Goal: Task Accomplishment & Management: Complete application form

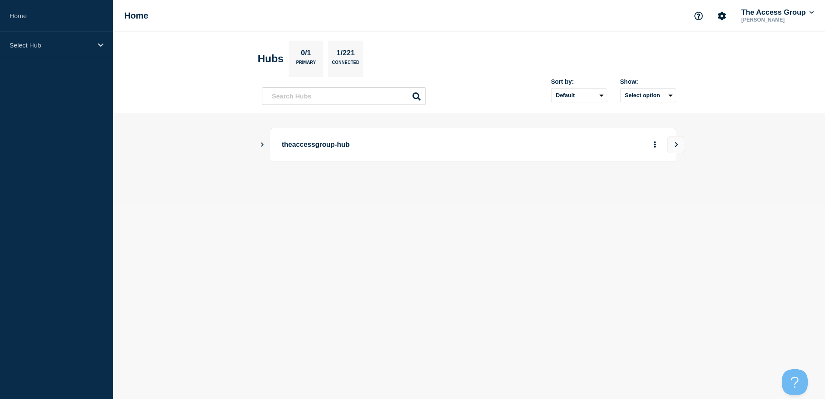
click at [263, 145] on icon "Show Connected Hubs" at bounding box center [262, 144] width 6 height 4
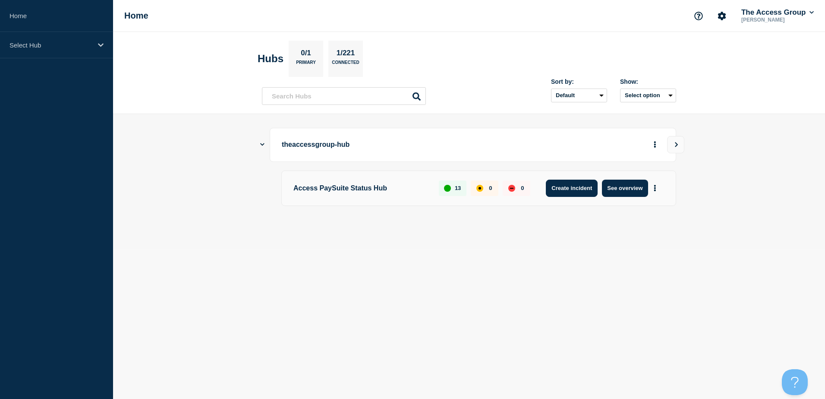
click at [570, 192] on button "Create incident" at bounding box center [572, 187] width 52 height 17
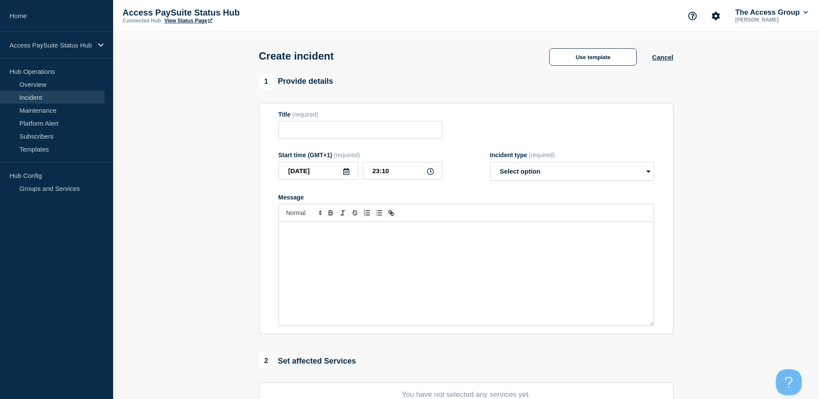
click at [170, 177] on section "1 Provide details Title (required) Start time (GMT+1) (required) [DATE] 23:10 I…" at bounding box center [465, 321] width 705 height 494
click at [29, 79] on link "Overview" at bounding box center [52, 84] width 104 height 13
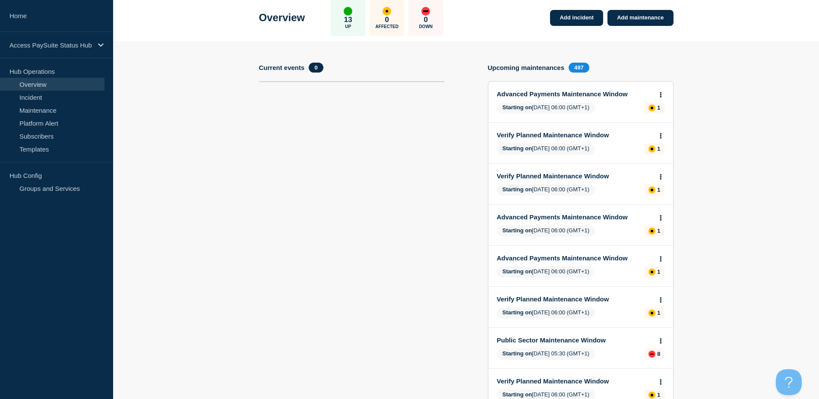
scroll to position [43, 0]
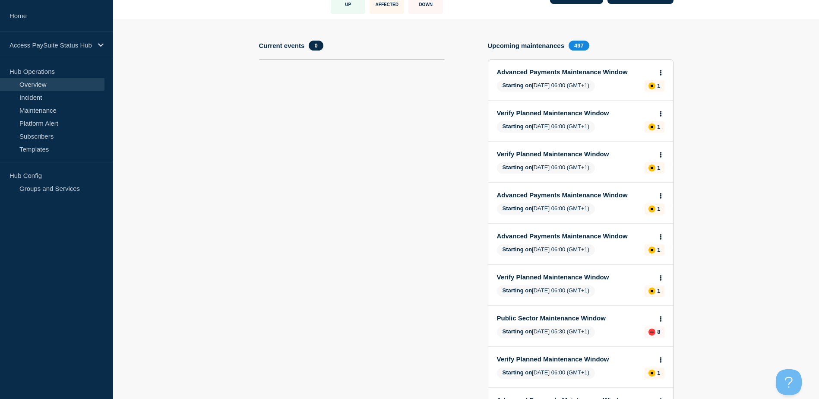
scroll to position [0, 0]
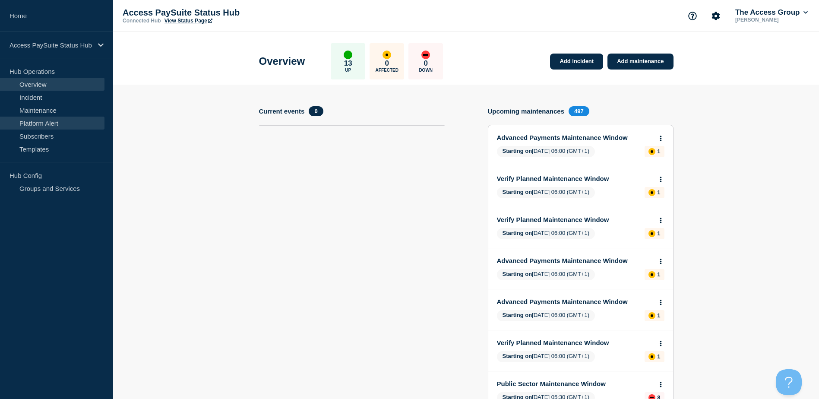
click at [69, 128] on link "Platform Alert" at bounding box center [52, 123] width 104 height 13
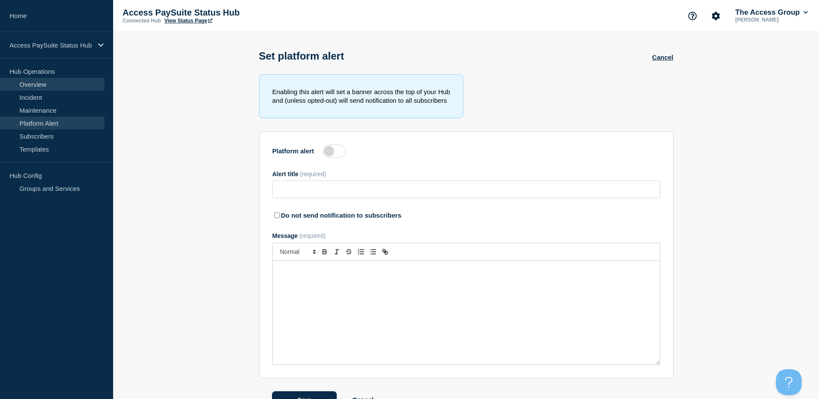
click at [32, 85] on link "Overview" at bounding box center [52, 84] width 104 height 13
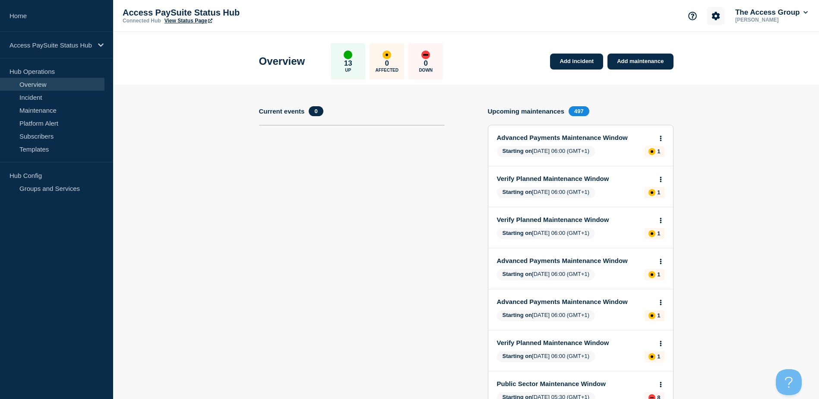
click at [708, 19] on button "Account settings" at bounding box center [715, 16] width 18 height 18
click at [259, 202] on section "Current events 0" at bounding box center [352, 340] width 186 height 469
click at [511, 111] on h4 "Upcoming maintenances" at bounding box center [526, 110] width 77 height 7
click at [69, 98] on link "Incident" at bounding box center [52, 97] width 104 height 13
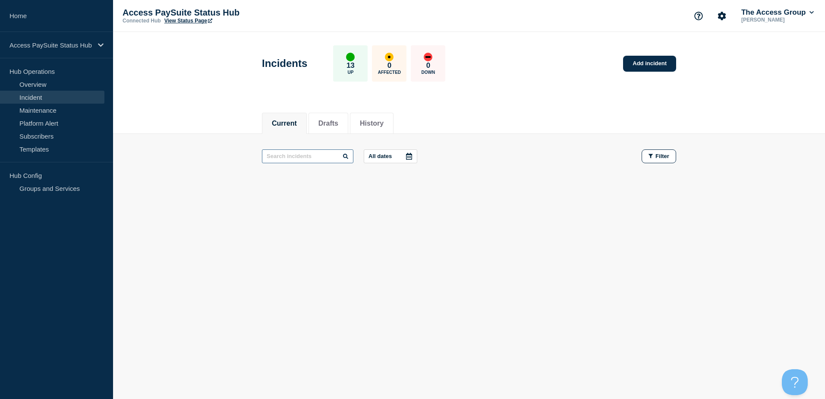
click at [283, 157] on input "text" at bounding box center [307, 156] width 91 height 14
type input "worldpay"
click at [366, 123] on li "History" at bounding box center [372, 123] width 44 height 21
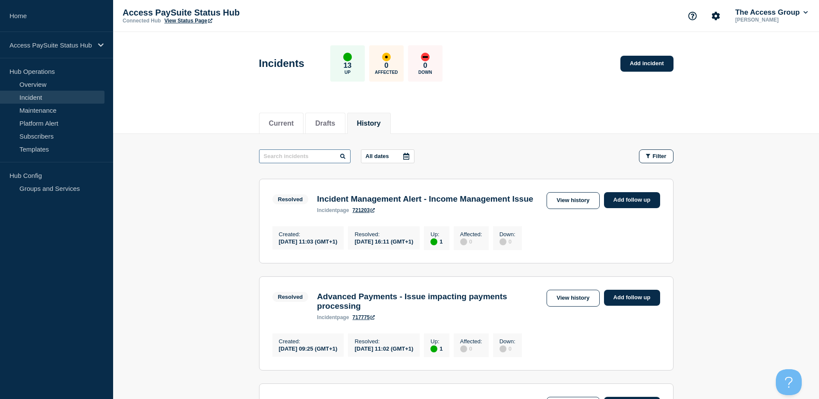
click at [294, 161] on input "text" at bounding box center [304, 156] width 91 height 14
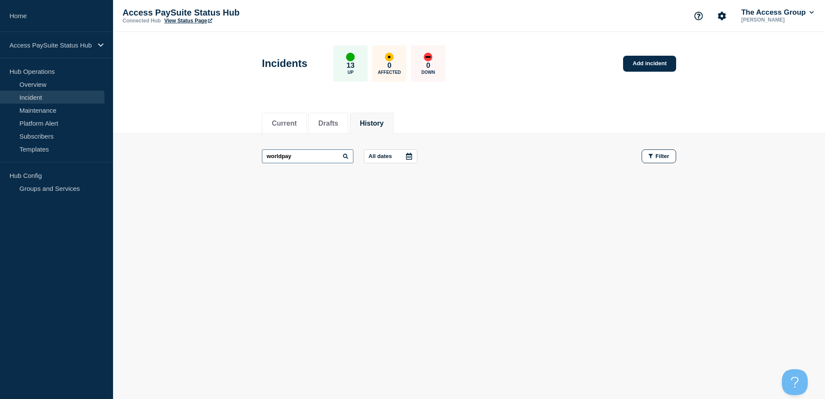
click at [269, 155] on input "worldpay" at bounding box center [307, 156] width 91 height 14
click at [269, 155] on input "settlement" at bounding box center [307, 156] width 91 height 14
type input "ban"
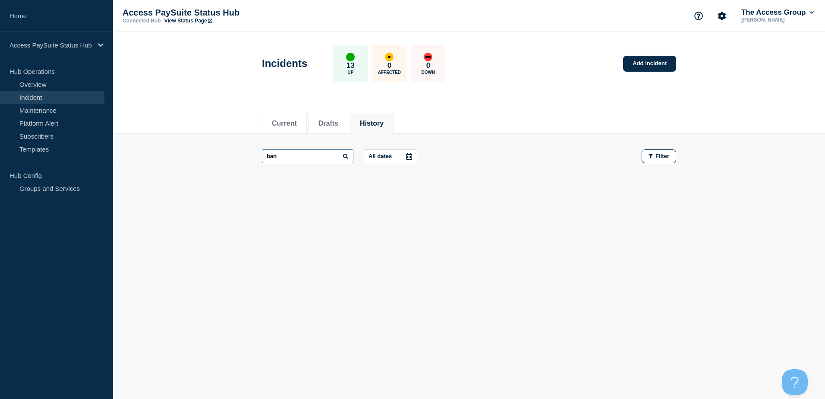
click at [281, 157] on input "ban" at bounding box center [307, 156] width 91 height 14
drag, startPoint x: 281, startPoint y: 157, endPoint x: 257, endPoint y: 154, distance: 24.7
click at [257, 154] on main "ban All dates Filter" at bounding box center [469, 156] width 712 height 45
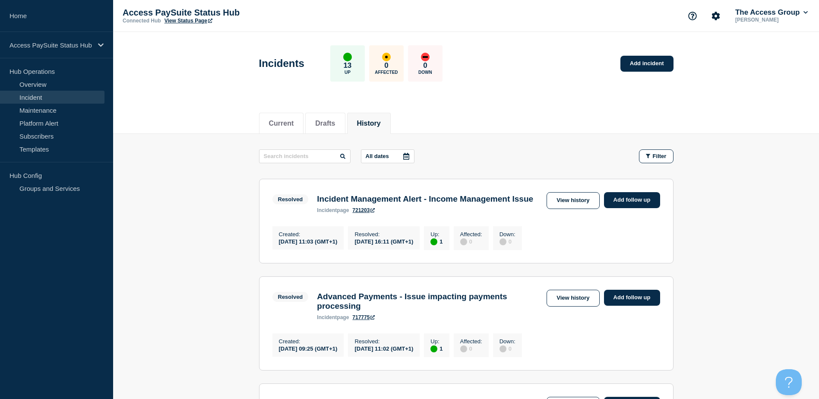
click at [162, 110] on div "Current Drafts History" at bounding box center [465, 119] width 705 height 30
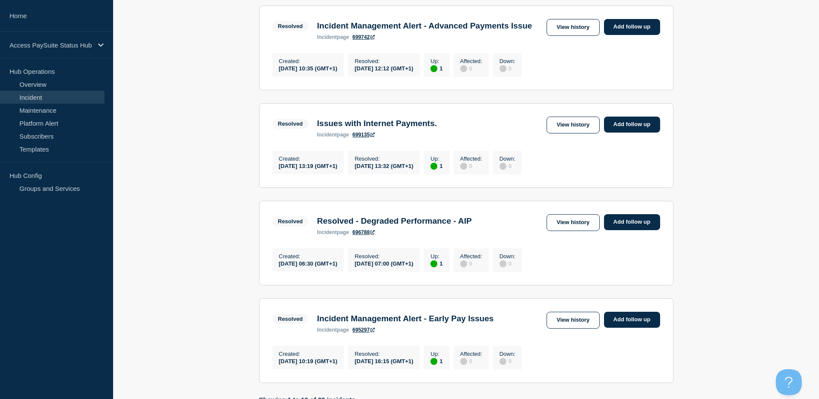
scroll to position [906, 0]
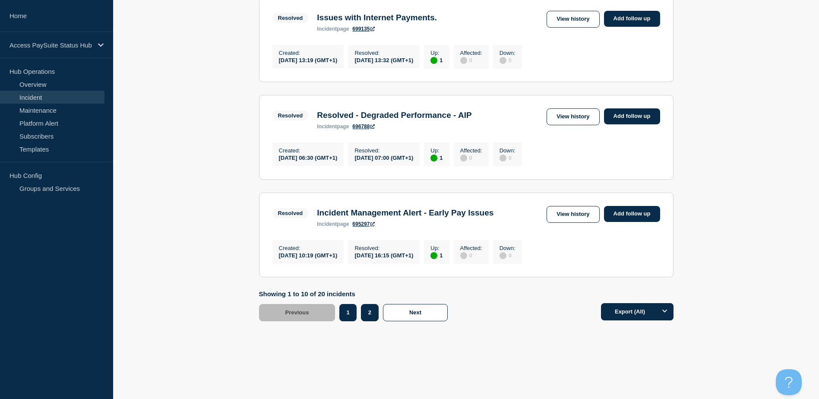
click at [370, 321] on button "2" at bounding box center [370, 312] width 18 height 17
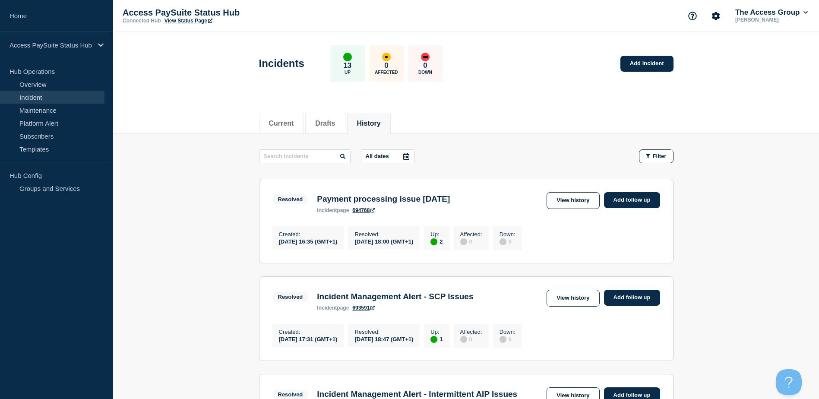
click at [180, 110] on div "Current Drafts History" at bounding box center [465, 119] width 705 height 30
click at [338, 202] on h3 "Payment processing issue 7th July 2025" at bounding box center [383, 198] width 133 height 9
drag, startPoint x: 564, startPoint y: 198, endPoint x: 500, endPoint y: 198, distance: 64.7
click at [564, 198] on link "View history" at bounding box center [572, 200] width 53 height 17
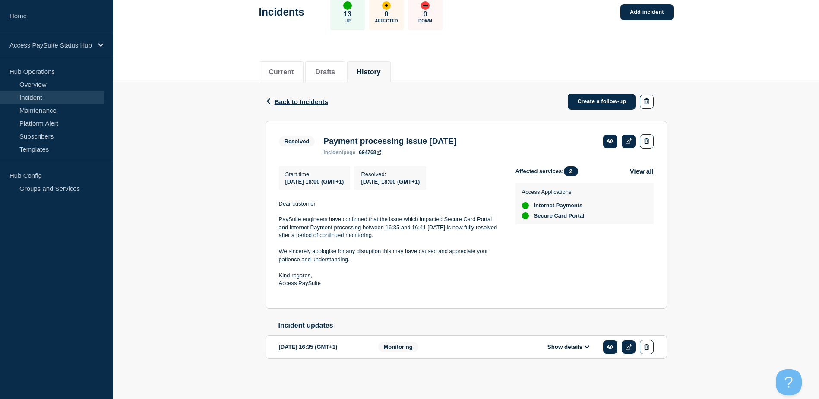
scroll to position [57, 0]
click at [281, 346] on div "2025-07-02 16:35 (GMT+1)" at bounding box center [322, 347] width 86 height 14
click at [303, 345] on div "2025-07-02 16:35 (GMT+1)" at bounding box center [322, 347] width 86 height 14
click at [385, 355] on section "2025-07-02 16:35 (GMT+1) Show details Monitoring" at bounding box center [465, 347] width 401 height 24
click at [604, 348] on link at bounding box center [610, 346] width 14 height 13
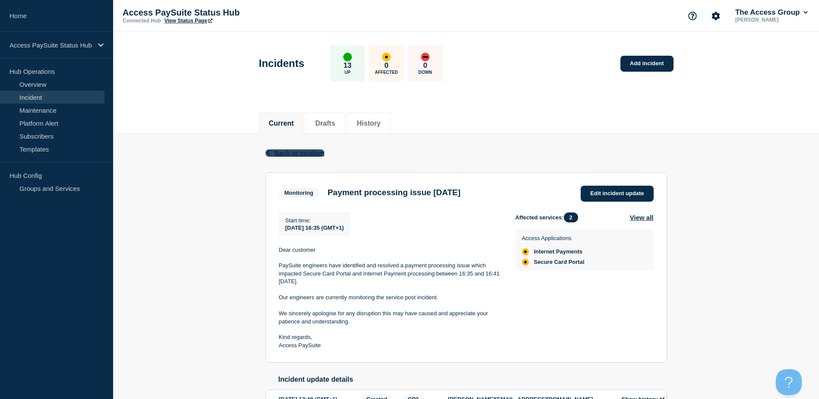
click at [286, 151] on span "Back to Incident" at bounding box center [299, 152] width 50 height 7
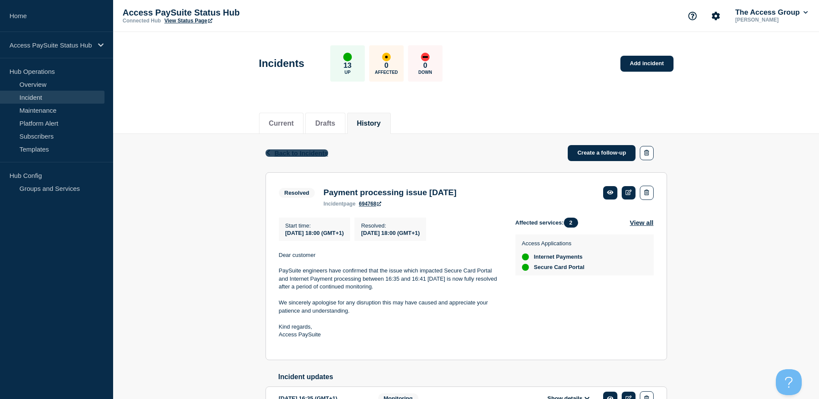
click at [309, 149] on span "Back to Incidents" at bounding box center [301, 152] width 54 height 7
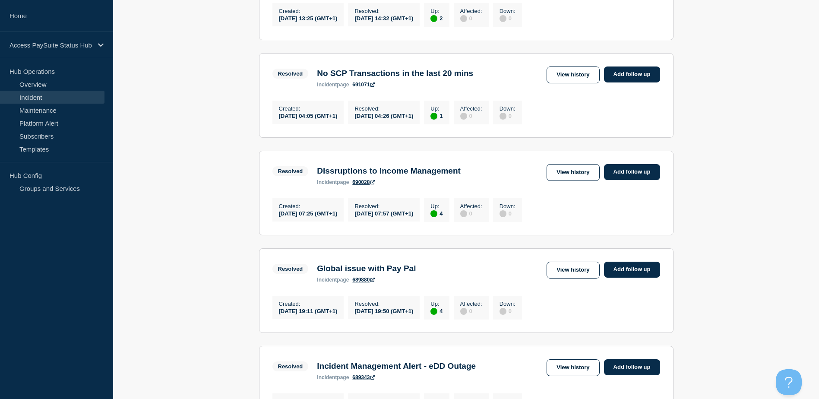
scroll to position [734, 0]
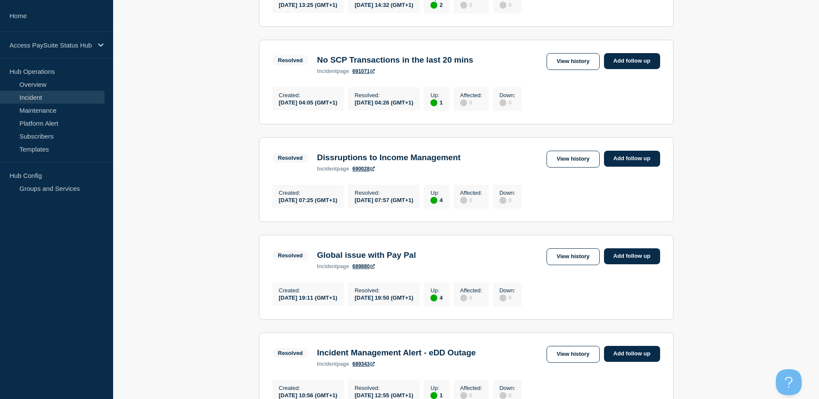
click at [336, 260] on h3 "Global issue with Pay Pal" at bounding box center [366, 254] width 99 height 9
click at [550, 265] on link "View history" at bounding box center [572, 256] width 53 height 17
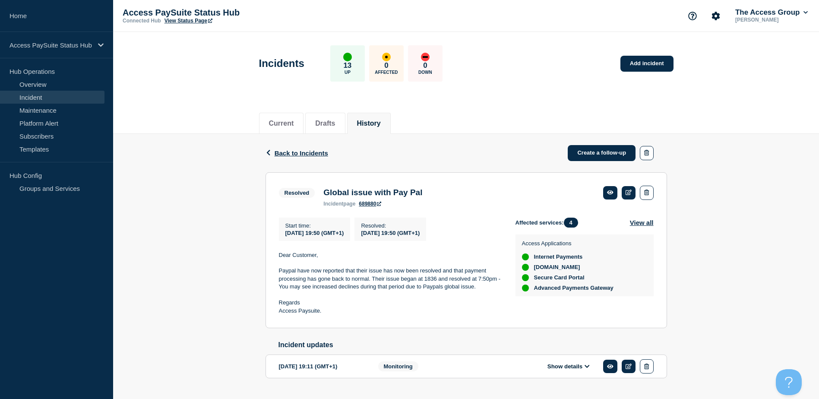
scroll to position [25, 0]
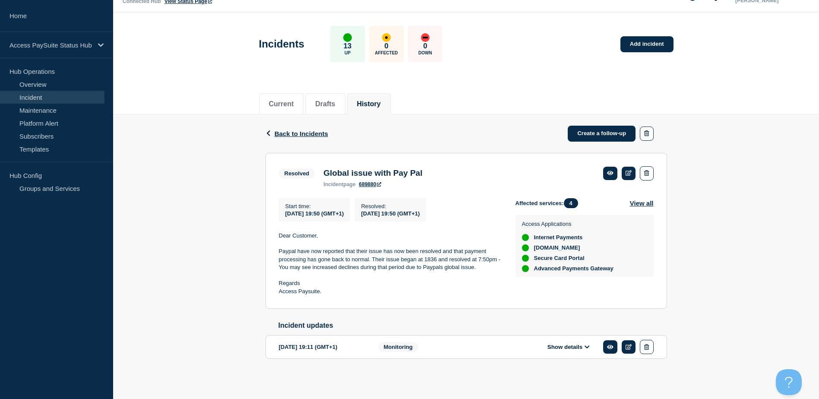
click at [563, 344] on button "Show details" at bounding box center [568, 346] width 47 height 7
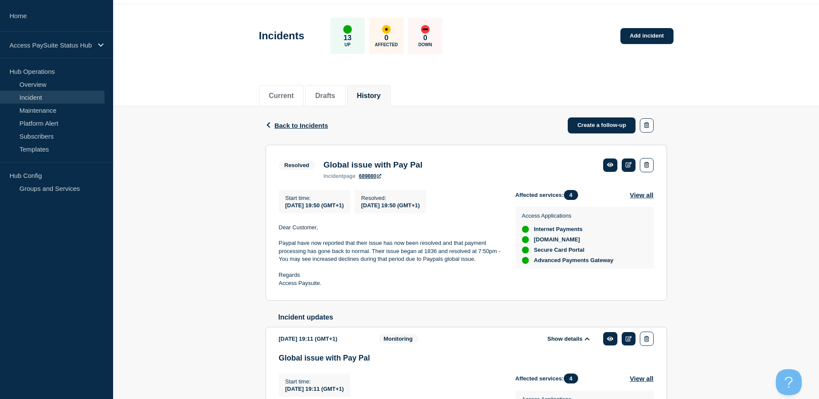
scroll to position [17, 0]
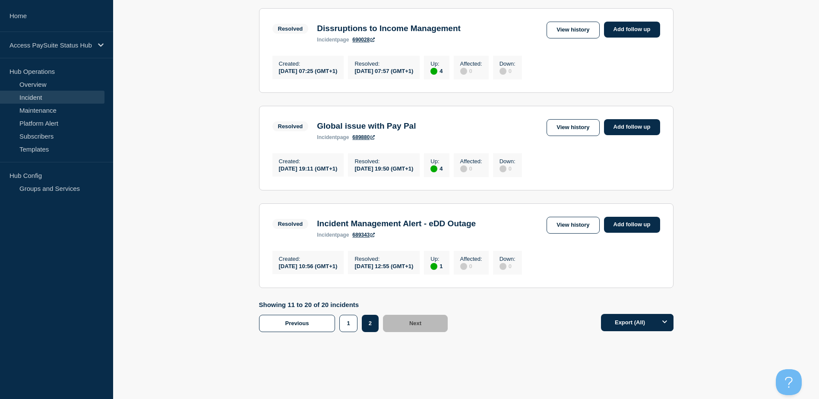
scroll to position [863, 0]
drag, startPoint x: 558, startPoint y: 262, endPoint x: 543, endPoint y: 262, distance: 15.5
click at [558, 233] on link "View history" at bounding box center [572, 224] width 53 height 17
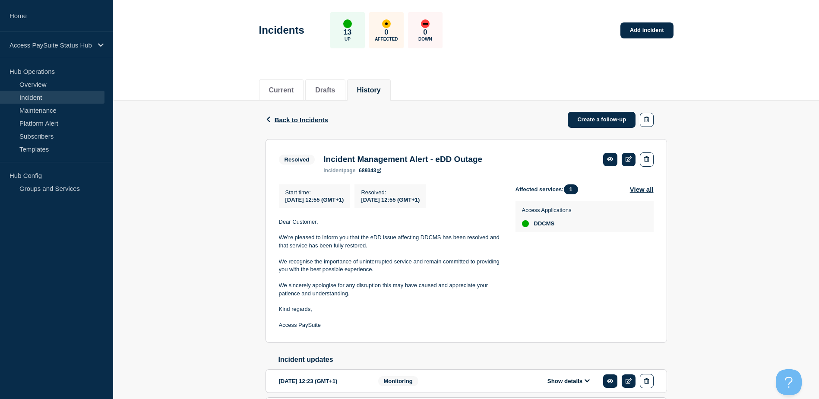
scroll to position [129, 0]
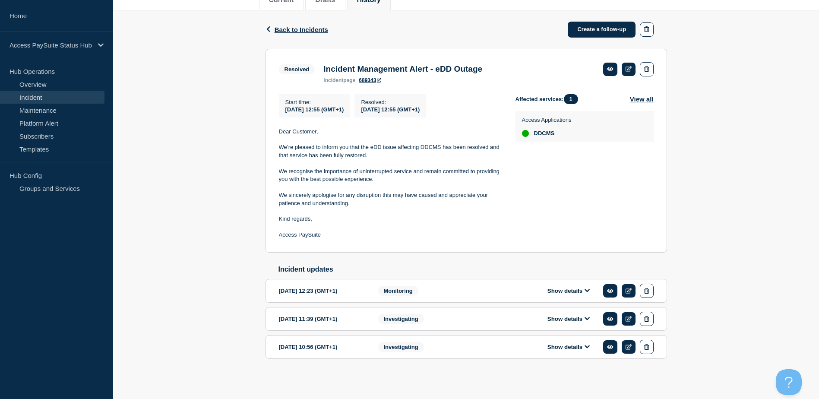
click at [309, 337] on section "2025-05-29 10:56 (GMT+1) Show details Investigating" at bounding box center [465, 347] width 401 height 24
click at [307, 344] on div "2025-05-29 10:56 (GMT+1)" at bounding box center [322, 347] width 86 height 14
click at [403, 347] on span "Investigating" at bounding box center [401, 347] width 46 height 10
click at [550, 348] on button "Show details" at bounding box center [568, 346] width 47 height 7
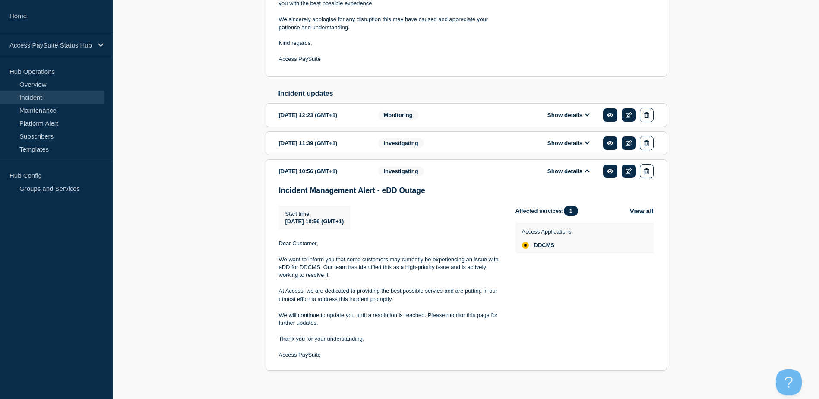
scroll to position [302, 0]
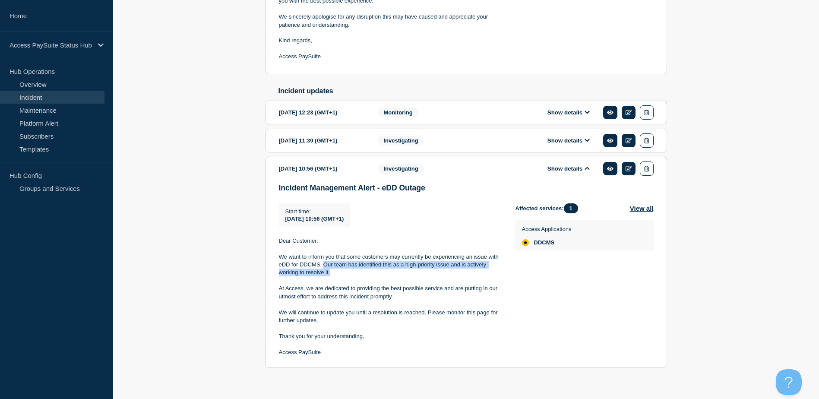
drag, startPoint x: 322, startPoint y: 271, endPoint x: 333, endPoint y: 278, distance: 12.9
click at [333, 277] on p "We want to inform you that some customers may currently be experiencing an issu…" at bounding box center [390, 265] width 223 height 24
copy p "Our team has identified this as a high-priority issue and is actively working t…"
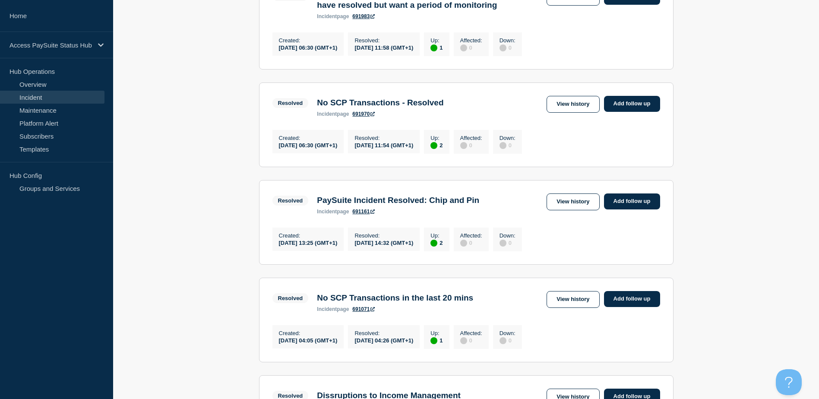
scroll to position [561, 0]
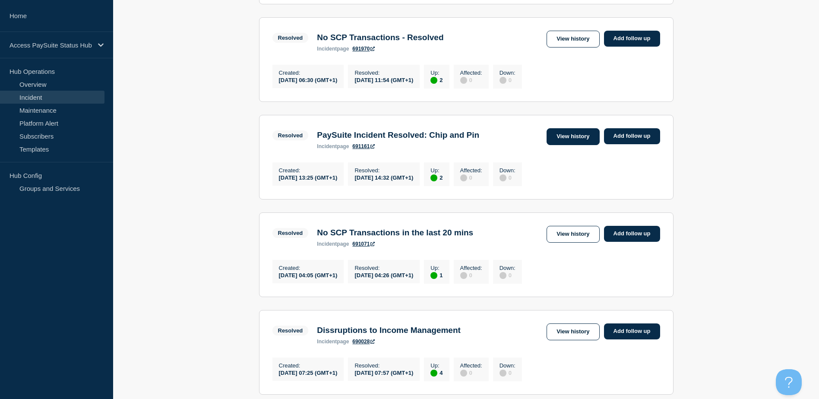
click at [570, 145] on link "View history" at bounding box center [572, 136] width 53 height 17
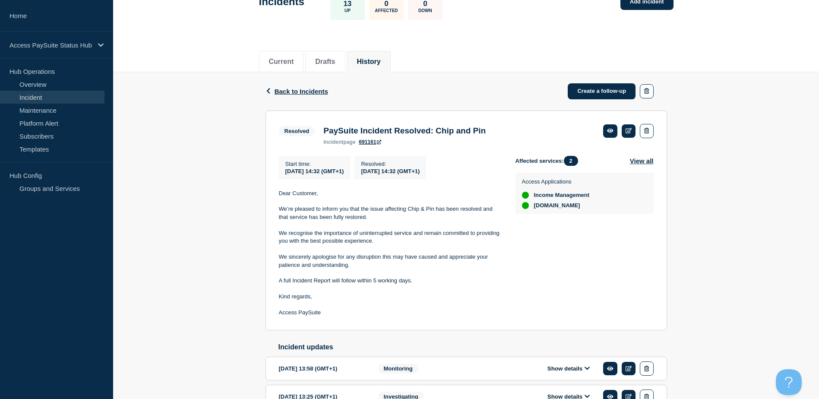
scroll to position [117, 0]
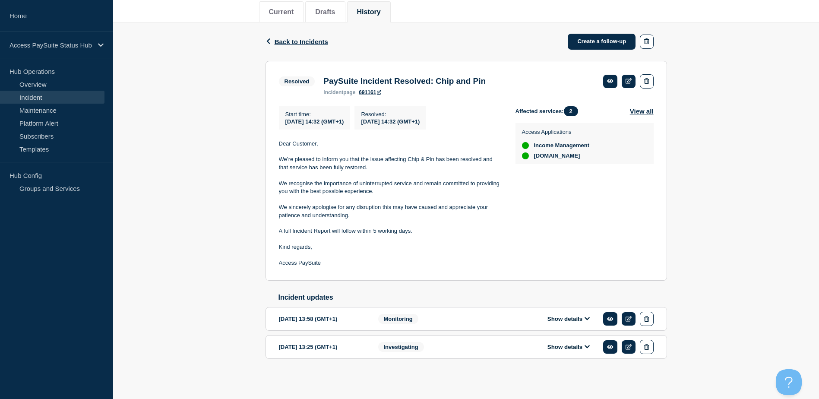
click at [571, 347] on button "Show details" at bounding box center [568, 346] width 47 height 7
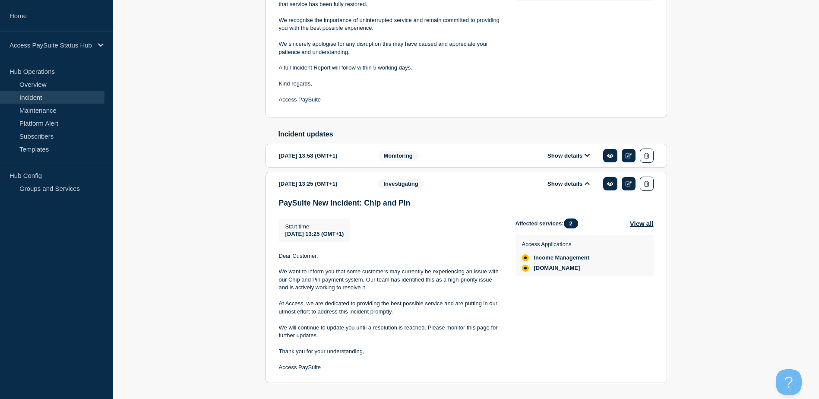
scroll to position [290, 0]
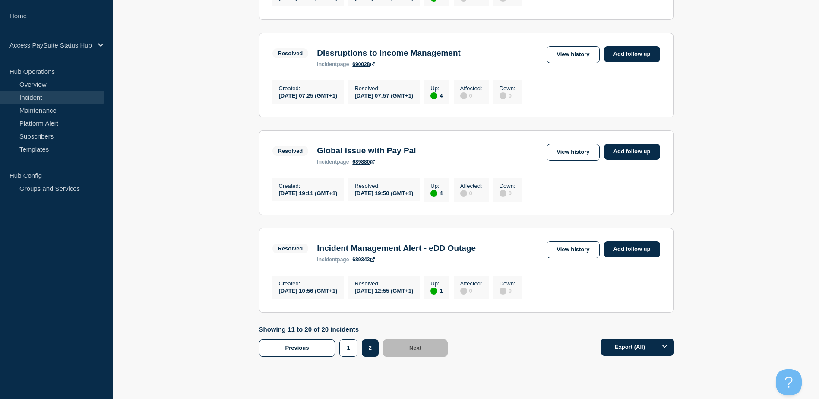
scroll to position [863, 0]
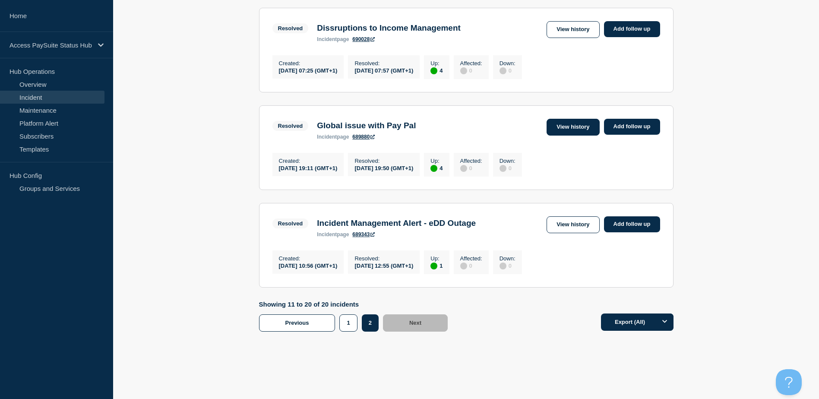
click at [557, 135] on link "View history" at bounding box center [572, 127] width 53 height 17
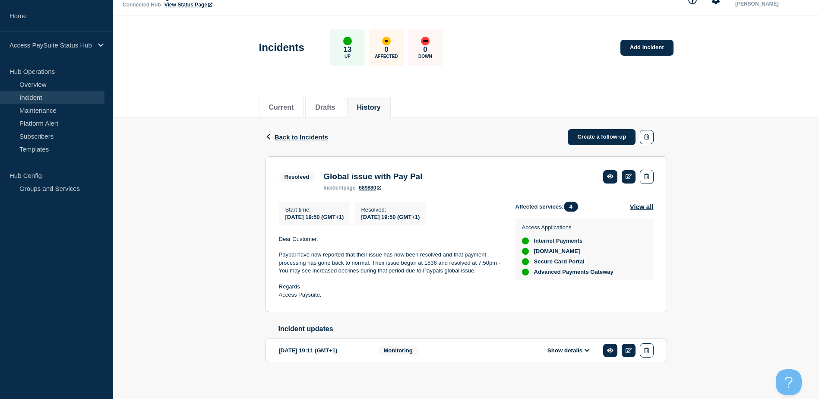
scroll to position [25, 0]
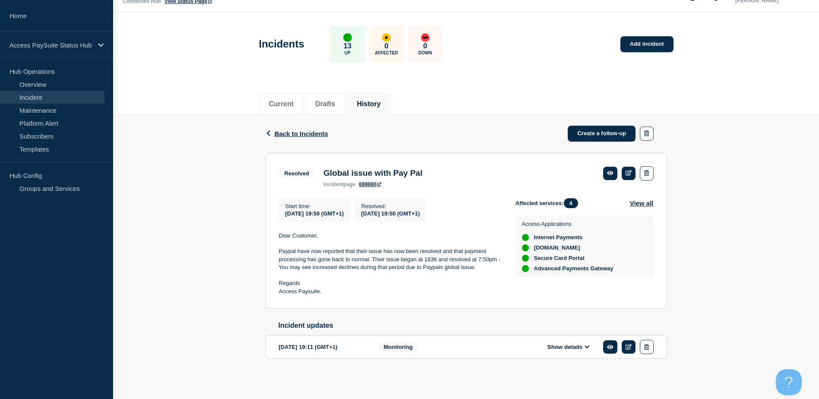
drag, startPoint x: 565, startPoint y: 347, endPoint x: 447, endPoint y: 323, distance: 120.6
click at [565, 347] on button "Show details" at bounding box center [568, 346] width 47 height 7
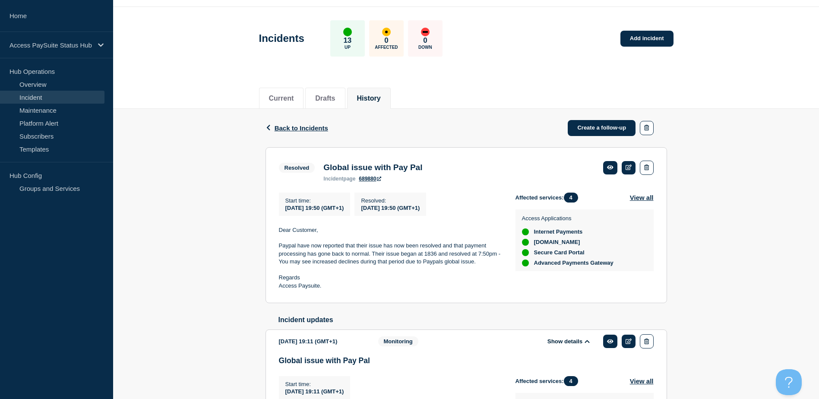
scroll to position [190, 0]
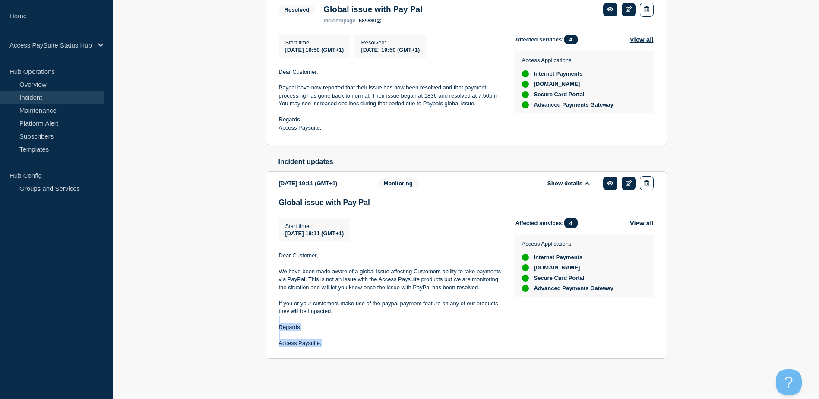
drag, startPoint x: 335, startPoint y: 348, endPoint x: 276, endPoint y: 322, distance: 64.0
click at [276, 322] on section "2025-06-02 19:11 (GMT+1) Show details Monitoring Global issue with Pay Pal Star…" at bounding box center [465, 264] width 401 height 187
copy div "Regards Access Paysuite."
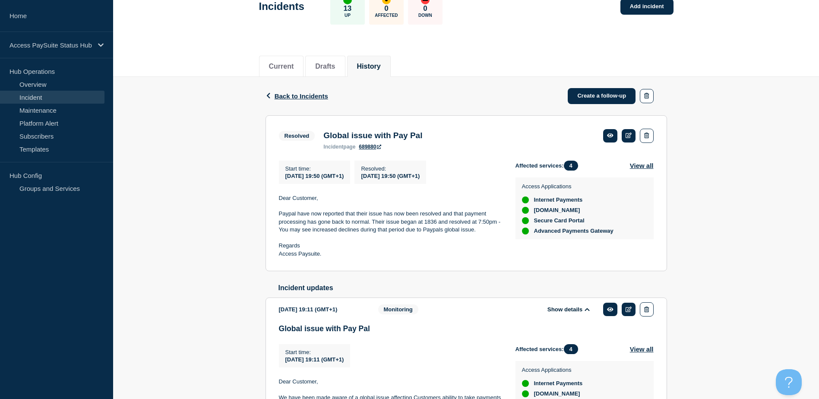
scroll to position [0, 0]
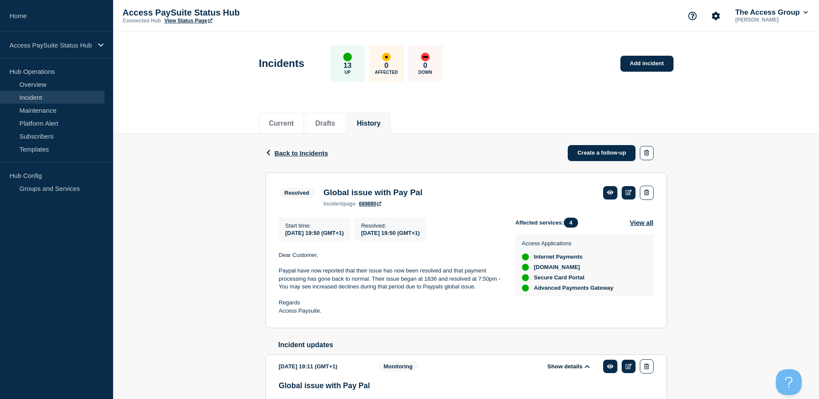
click at [220, 115] on div "Current Drafts History" at bounding box center [465, 119] width 705 height 30
click at [285, 123] on button "Current" at bounding box center [281, 124] width 25 height 8
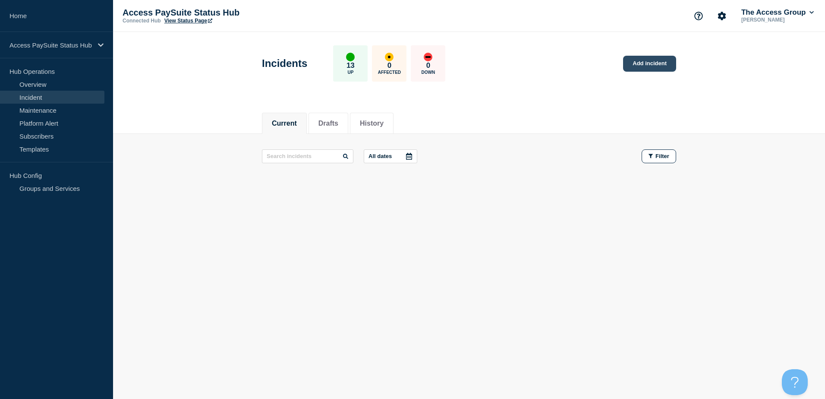
click at [645, 66] on link "Add incident" at bounding box center [649, 64] width 53 height 16
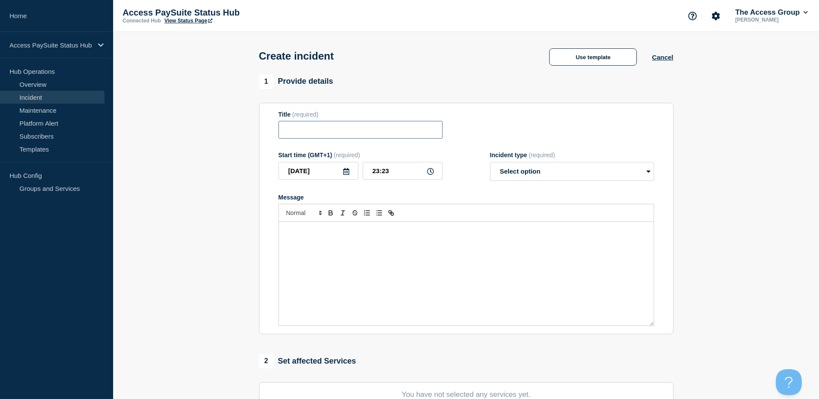
click at [297, 134] on input "Title" at bounding box center [360, 130] width 164 height 18
click at [505, 173] on select "Select option Investigating Identified Monitoring" at bounding box center [572, 171] width 164 height 19
select select "investigating"
click at [490, 164] on select "Select option Investigating Identified Monitoring" at bounding box center [572, 171] width 164 height 19
click at [328, 135] on input "Title" at bounding box center [360, 130] width 164 height 18
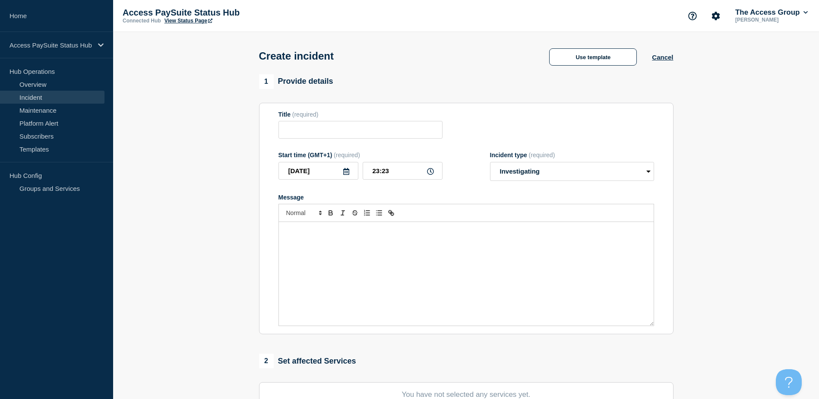
drag, startPoint x: 302, startPoint y: 118, endPoint x: 302, endPoint y: 127, distance: 9.1
click at [302, 118] on span "(required)" at bounding box center [305, 114] width 26 height 7
click at [302, 131] on input "Title" at bounding box center [360, 130] width 164 height 18
drag, startPoint x: 321, startPoint y: 131, endPoint x: 232, endPoint y: 133, distance: 88.5
click at [321, 131] on input "Title" at bounding box center [360, 130] width 164 height 18
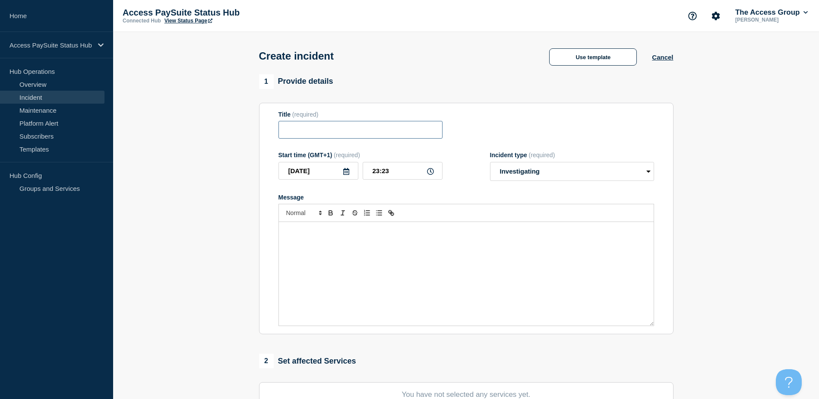
paste input "Worldpay GBP bank settlement file"
type input "Worldpay GBP bank settlement file failure"
click at [205, 256] on section "1 Provide details Title (required) Worldpay GBP bank settlement file failure St…" at bounding box center [465, 321] width 705 height 494
click at [596, 54] on button "Use template" at bounding box center [593, 56] width 88 height 17
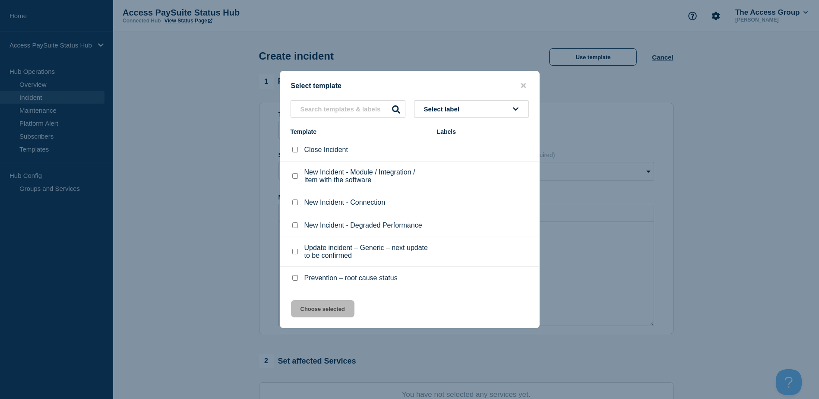
click at [519, 112] on button "Select label" at bounding box center [471, 109] width 115 height 18
click at [332, 179] on p "New Incident - Module / Integration / Item with the software" at bounding box center [366, 176] width 124 height 16
click at [294, 179] on input "New Incident - Module / Integration / Item with the software checkbox" at bounding box center [295, 176] width 6 height 6
checkbox input "true"
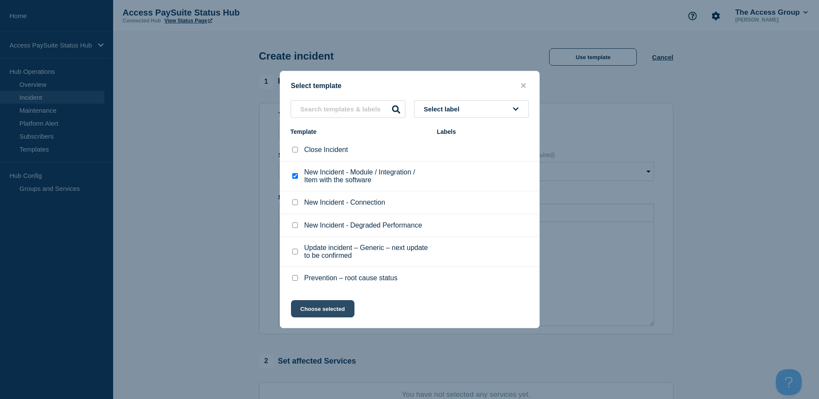
drag, startPoint x: 309, startPoint y: 305, endPoint x: 302, endPoint y: 306, distance: 7.0
click at [308, 305] on button "Choose selected" at bounding box center [322, 308] width 63 height 17
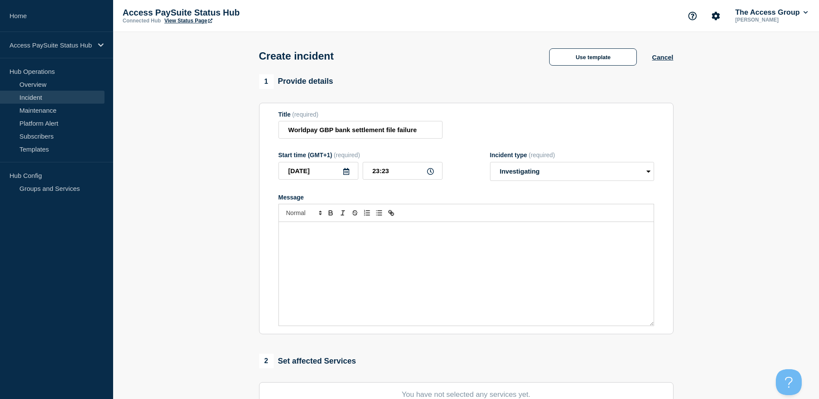
select select "identified"
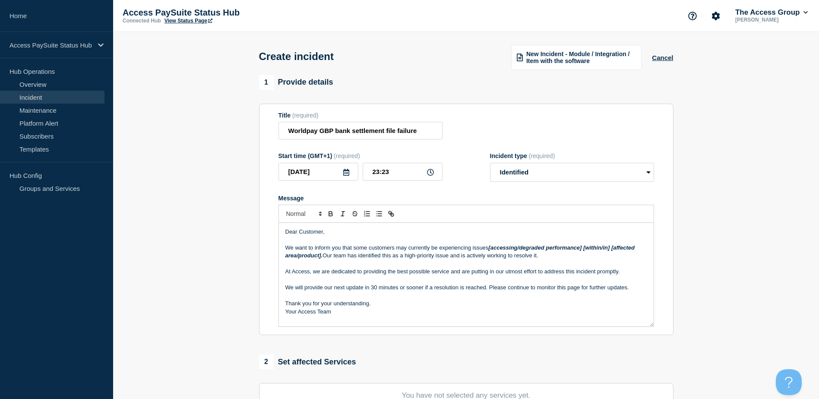
click at [340, 265] on p "Message" at bounding box center [466, 264] width 362 height 8
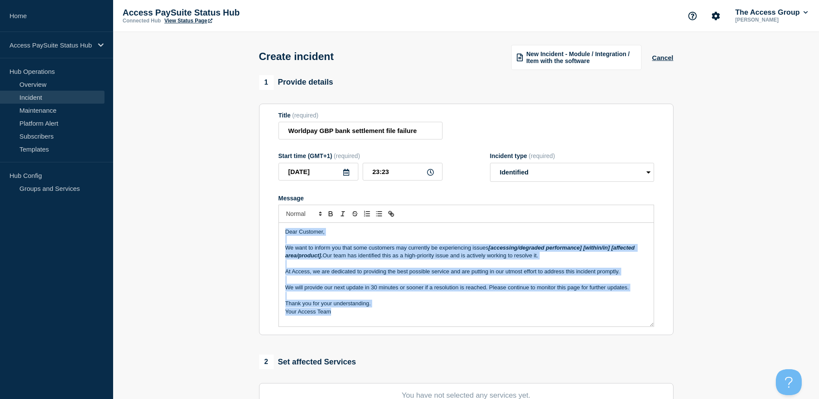
drag, startPoint x: 344, startPoint y: 313, endPoint x: 270, endPoint y: 224, distance: 115.9
click at [270, 224] on section "Title (required) Worldpay GBP bank settlement file failure Start time (GMT+1) (…" at bounding box center [466, 220] width 414 height 232
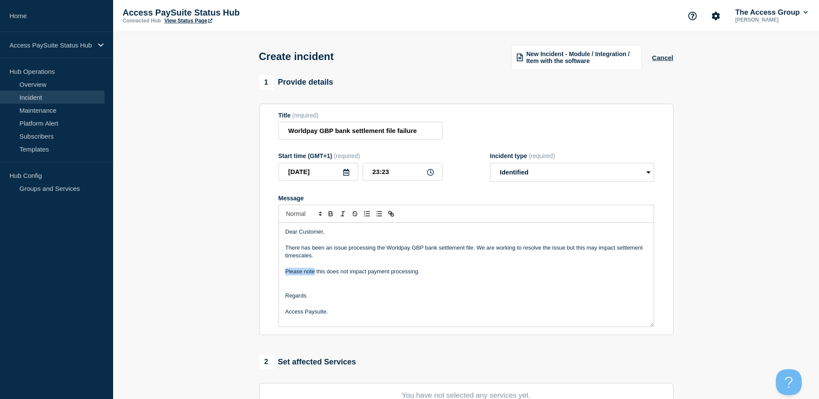
drag, startPoint x: 314, startPoint y: 272, endPoint x: 286, endPoint y: 272, distance: 27.6
click at [286, 272] on p "Please note this does not impact payment processing." at bounding box center [466, 272] width 362 height 8
click at [328, 214] on icon "Toggle bold text" at bounding box center [331, 214] width 8 height 8
click at [316, 271] on p "Please note this does not impact payment processing." at bounding box center [466, 272] width 362 height 8
click at [349, 314] on p "Access Paysuite." at bounding box center [466, 312] width 362 height 8
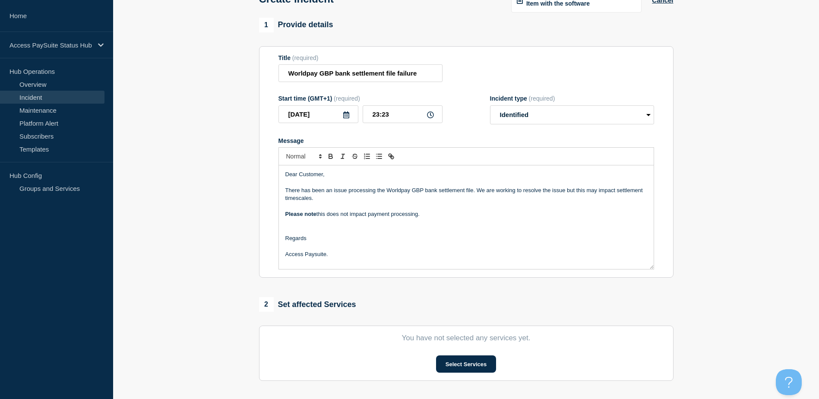
scroll to position [86, 0]
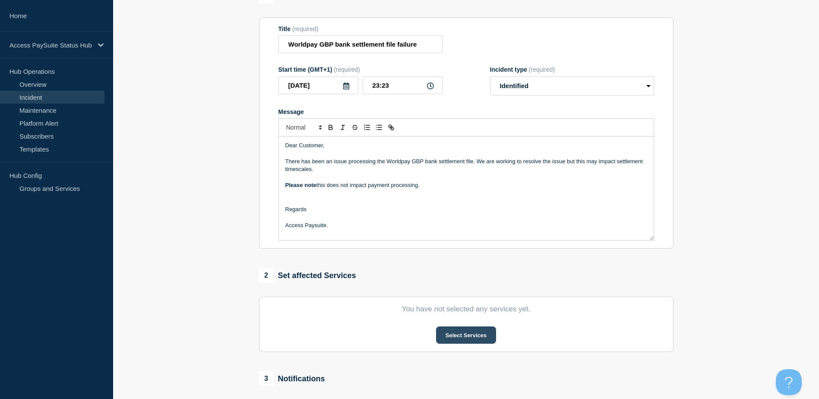
click at [472, 337] on button "Select Services" at bounding box center [466, 334] width 60 height 17
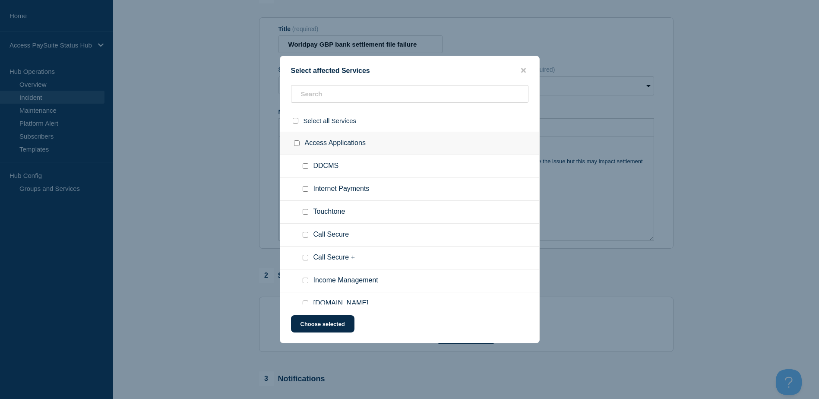
click at [305, 191] on input "Internet Payments checkbox" at bounding box center [305, 189] width 6 height 6
checkbox input "true"
click at [304, 212] on input "Touchtone checkbox" at bounding box center [305, 212] width 6 height 6
checkbox input "true"
click at [304, 234] on input "Call Secure checkbox" at bounding box center [305, 235] width 6 height 6
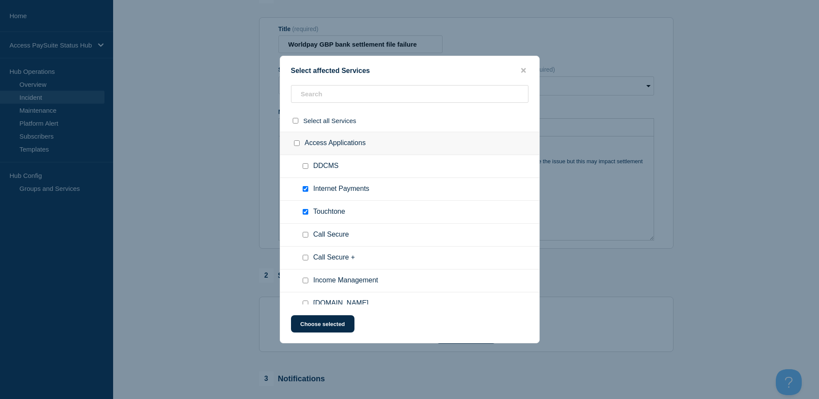
checkbox input "true"
drag, startPoint x: 303, startPoint y: 258, endPoint x: 308, endPoint y: 285, distance: 27.6
click at [303, 260] on input "Call Secure + checkbox" at bounding box center [305, 258] width 6 height 6
checkbox input "true"
click at [306, 280] on input "Income Management checkbox" at bounding box center [305, 280] width 6 height 6
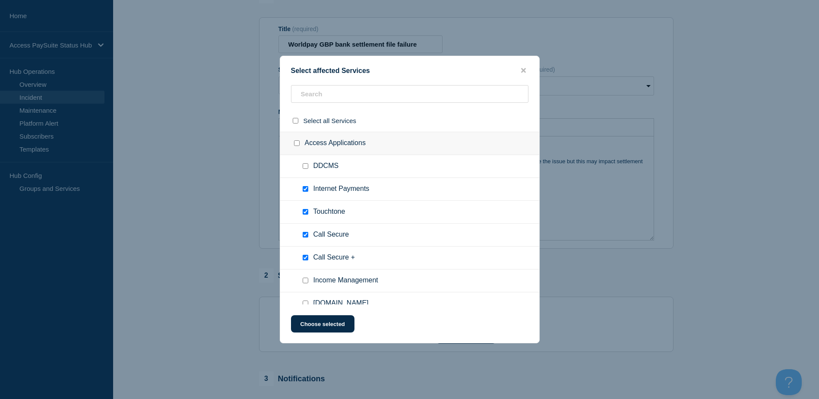
checkbox input "true"
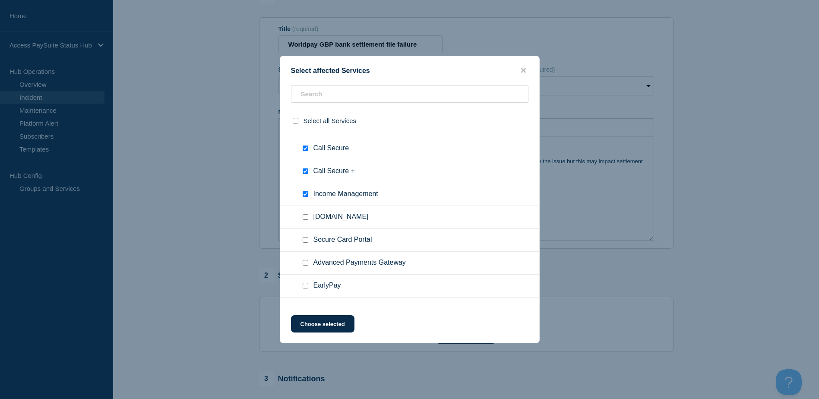
click at [305, 218] on input "Paye.net checkbox" at bounding box center [305, 217] width 6 height 6
checkbox input "true"
click at [304, 239] on input "Secure Card Portal checkbox" at bounding box center [305, 240] width 6 height 6
checkbox input "true"
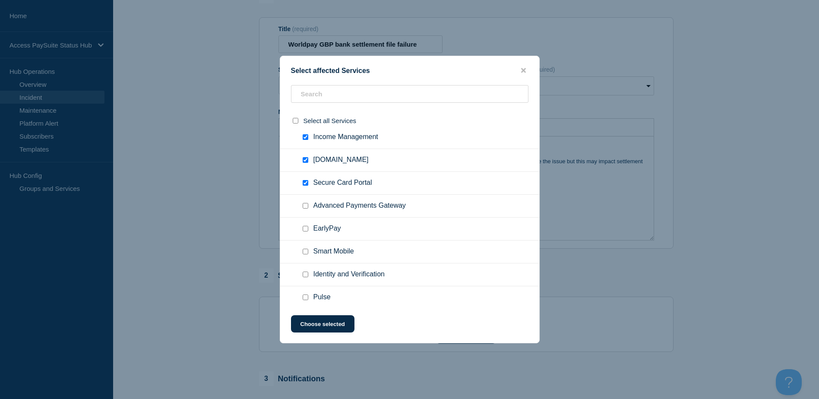
scroll to position [148, 0]
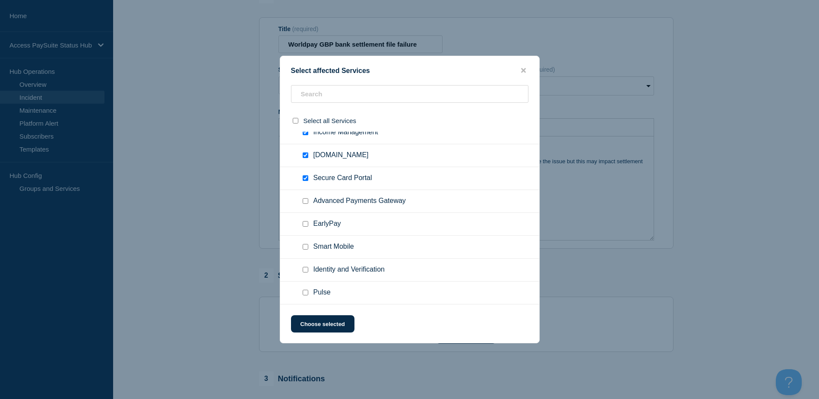
click at [303, 246] on input "Smart Mobile checkbox" at bounding box center [305, 247] width 6 height 6
checkbox input "true"
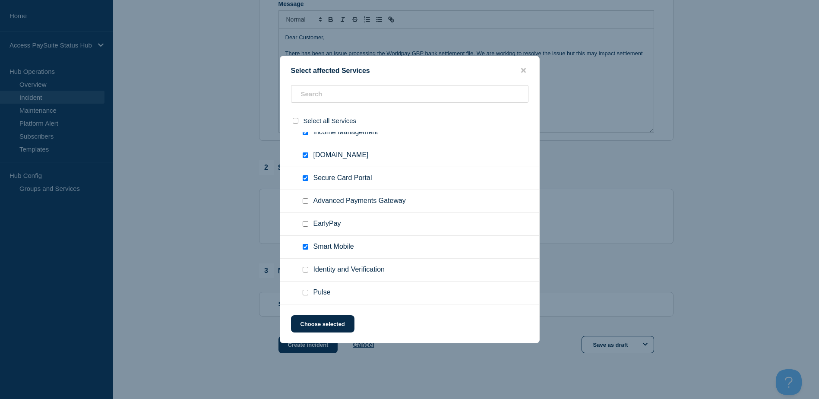
scroll to position [206, 0]
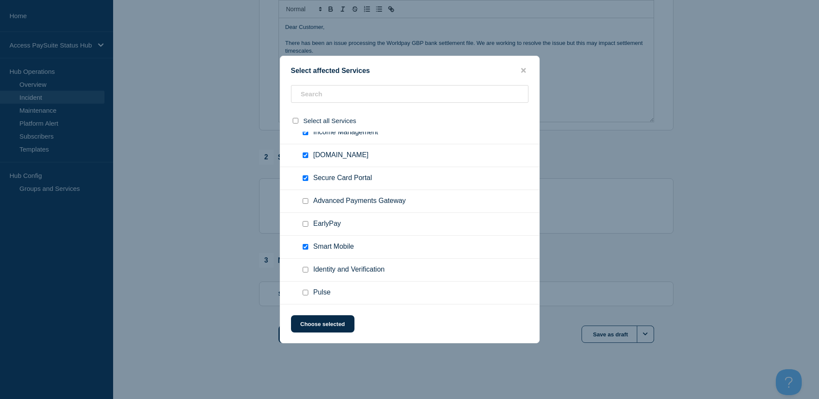
drag, startPoint x: 335, startPoint y: 327, endPoint x: 183, endPoint y: 340, distance: 152.0
click at [333, 328] on button "Choose selected" at bounding box center [322, 323] width 63 height 17
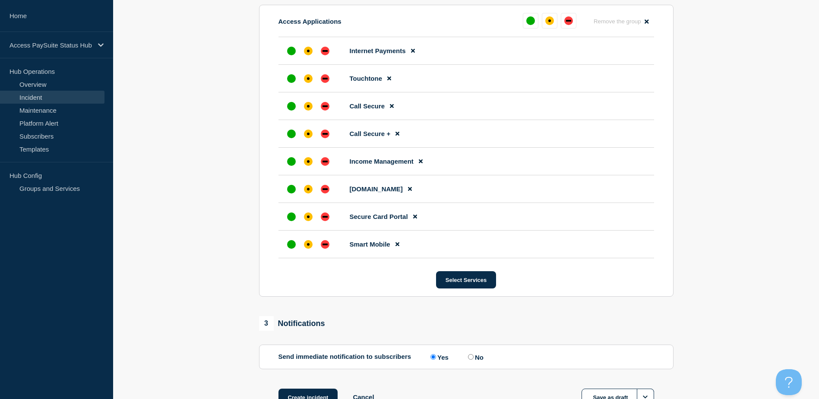
scroll to position [444, 0]
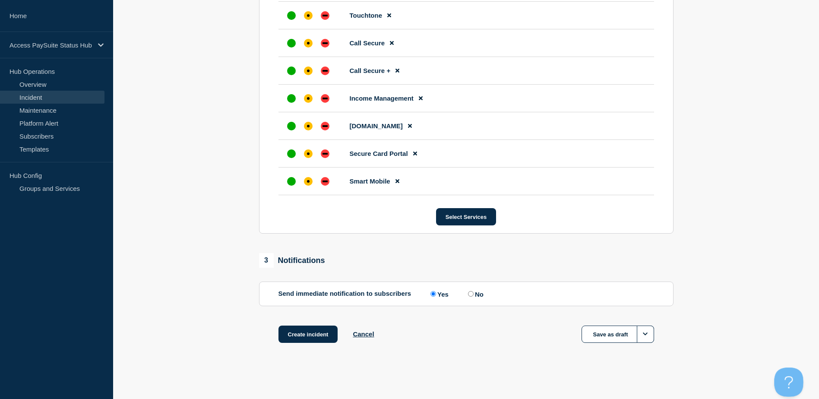
click at [785, 378] on button "Open Beacon popover" at bounding box center [787, 380] width 26 height 26
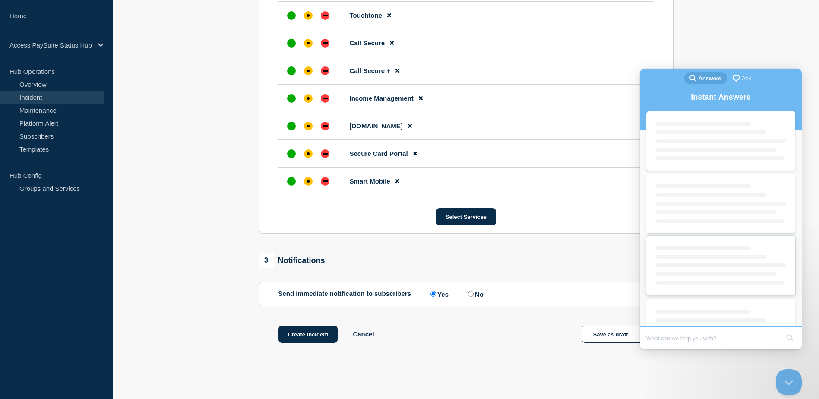
scroll to position [0, 0]
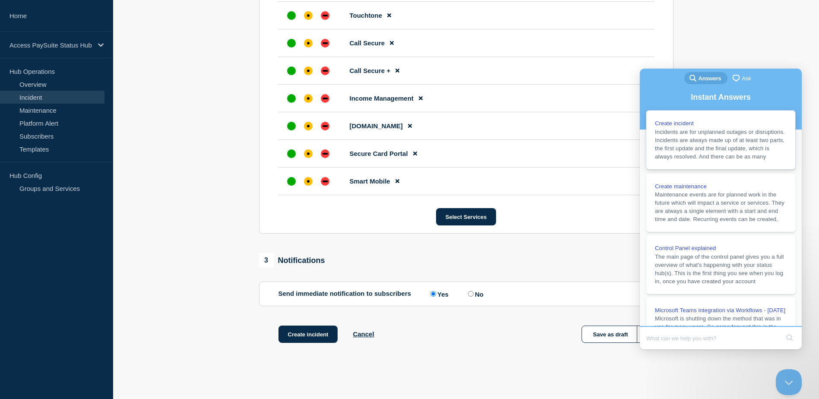
click at [743, 151] on span "Incidents are for unplanned outages or disruptions. Incidents are always made u…" at bounding box center [720, 144] width 130 height 31
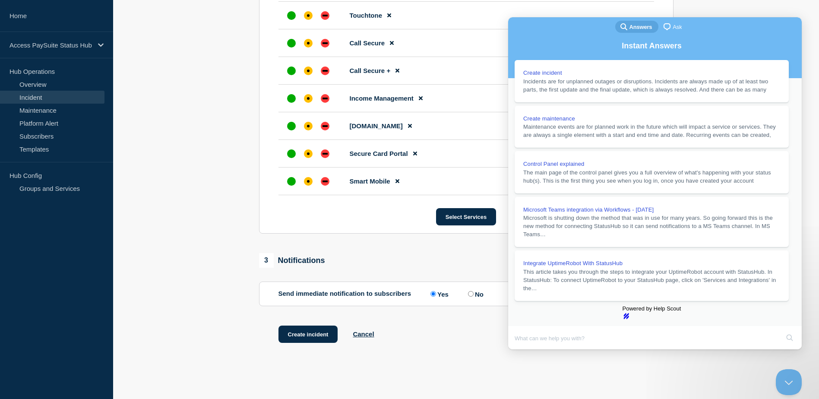
scroll to position [647, 0]
click at [524, 350] on button "Close" at bounding box center [516, 355] width 16 height 11
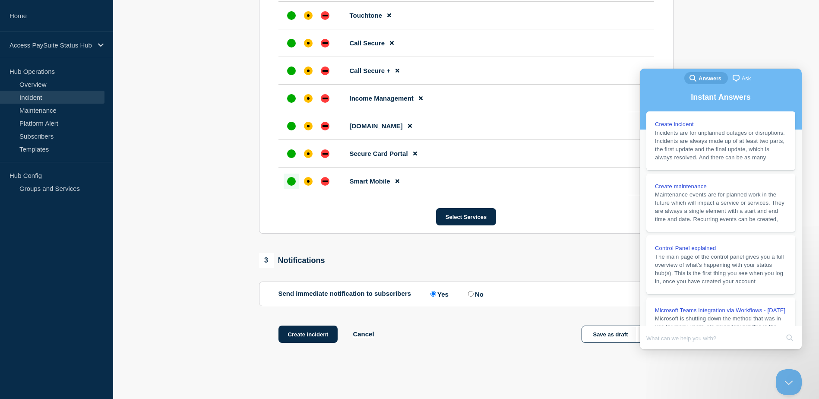
click at [288, 182] on div "up" at bounding box center [291, 181] width 9 height 9
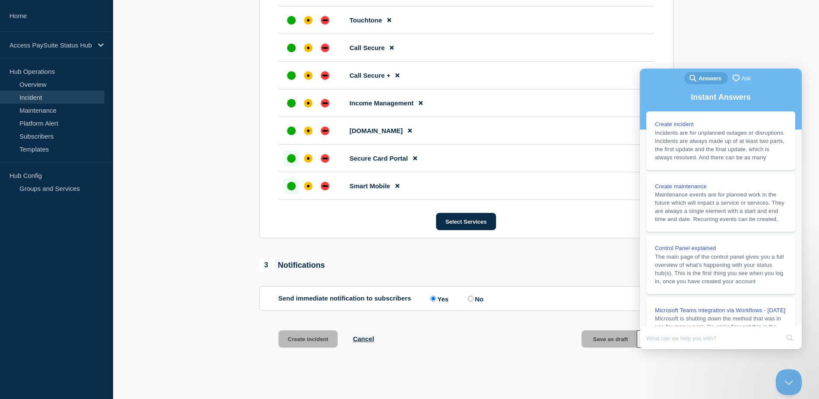
scroll to position [450, 0]
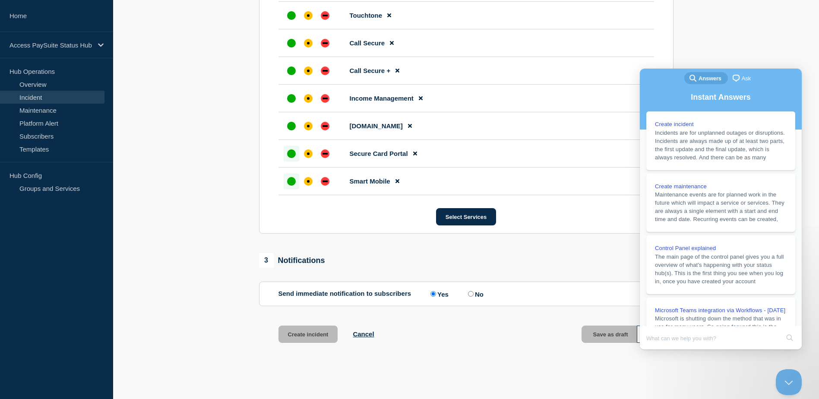
click at [288, 157] on div "up" at bounding box center [291, 153] width 9 height 9
click at [287, 126] on div "up" at bounding box center [291, 126] width 9 height 9
drag, startPoint x: 289, startPoint y: 105, endPoint x: 283, endPoint y: 74, distance: 31.3
click at [289, 104] on div at bounding box center [291, 99] width 16 height 16
click at [285, 68] on div at bounding box center [291, 71] width 16 height 16
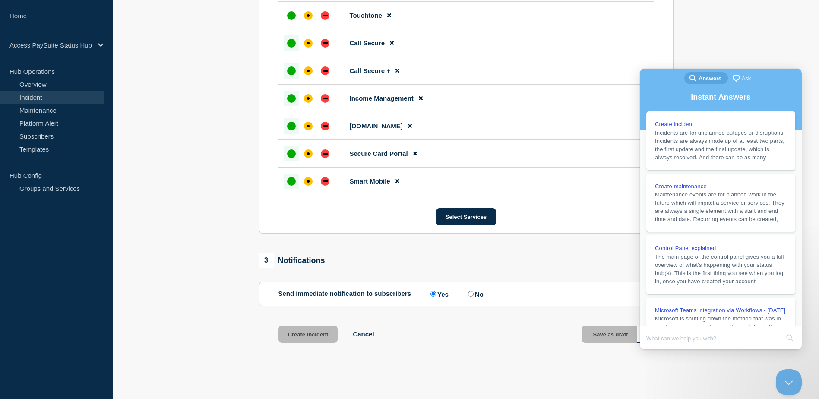
click at [285, 44] on div at bounding box center [291, 43] width 16 height 16
click at [289, 17] on div "up" at bounding box center [291, 15] width 9 height 9
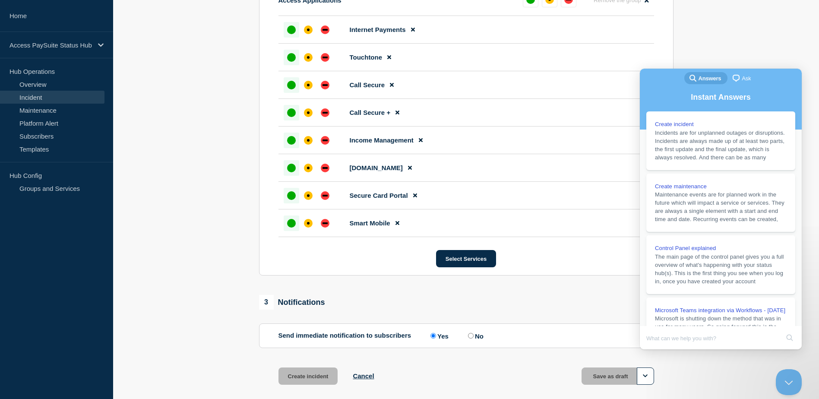
click at [285, 31] on div at bounding box center [291, 30] width 16 height 16
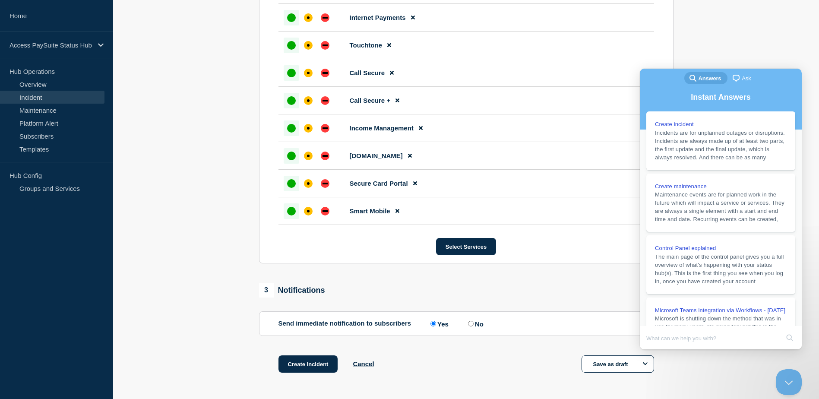
scroll to position [444, 0]
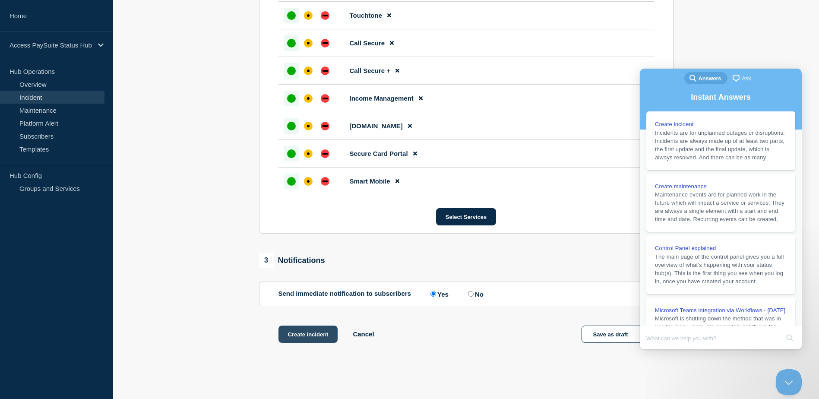
click at [285, 340] on button "Create incident" at bounding box center [308, 333] width 60 height 17
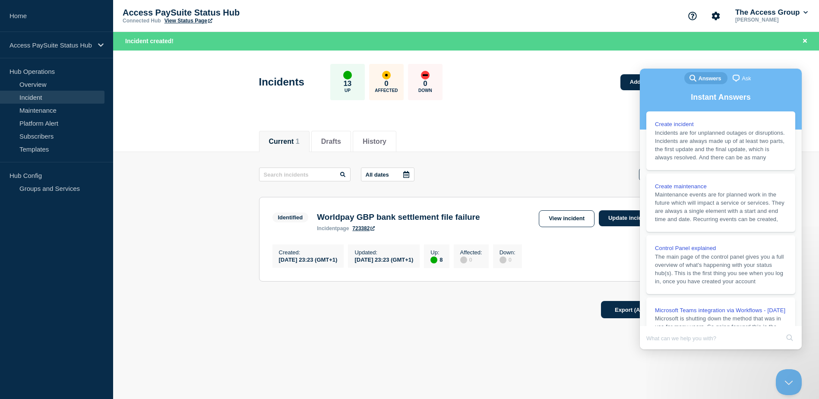
click at [625, 387] on main "Incidents 13 Up 0 Affected 0 Down Add incident Current Drafts History Current 1…" at bounding box center [465, 223] width 705 height 346
click at [793, 376] on button "Close Beacon popover" at bounding box center [787, 380] width 26 height 26
